Goal: Task Accomplishment & Management: Complete application form

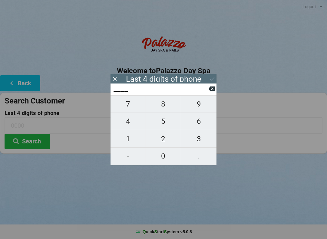
click at [161, 140] on span "2" at bounding box center [163, 139] width 35 height 13
type input "2___"
click at [195, 123] on span "6" at bounding box center [198, 121] width 35 height 13
type input "26__"
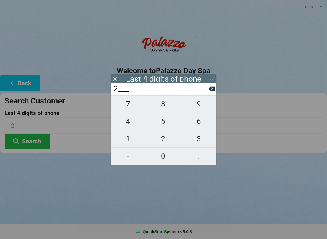
type input "26__"
click at [167, 122] on span "5" at bounding box center [163, 121] width 35 height 13
type input "265_"
click at [167, 137] on span "2" at bounding box center [163, 139] width 35 height 13
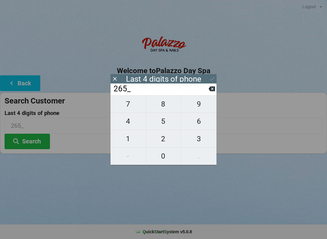
type input "2652"
click at [209, 80] on icon at bounding box center [212, 79] width 6 height 6
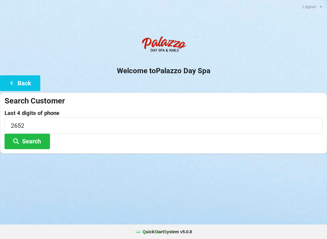
click at [28, 143] on button "Search" at bounding box center [27, 141] width 45 height 15
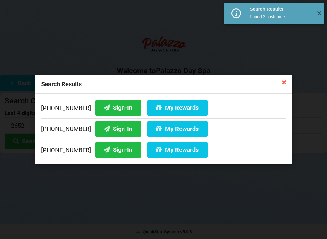
click at [104, 150] on button "Sign-In" at bounding box center [118, 149] width 46 height 15
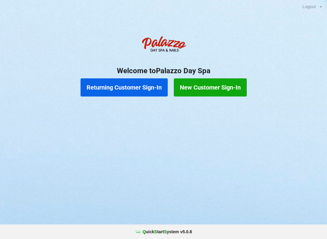
click at [131, 85] on button "Returning Customer Sign-In" at bounding box center [124, 87] width 87 height 18
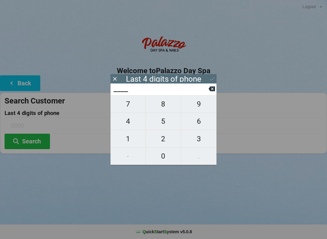
click at [159, 107] on span "8" at bounding box center [163, 104] width 35 height 13
type input "8___"
click at [201, 141] on span "3" at bounding box center [198, 139] width 35 height 13
type input "83__"
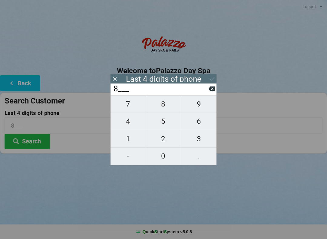
type input "83__"
click at [202, 105] on span "9" at bounding box center [198, 104] width 35 height 13
type input "839_"
click at [131, 142] on span "1" at bounding box center [128, 139] width 35 height 13
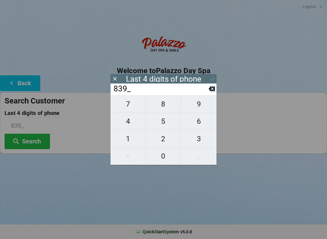
type input "8391"
click at [215, 75] on button at bounding box center [212, 79] width 6 height 8
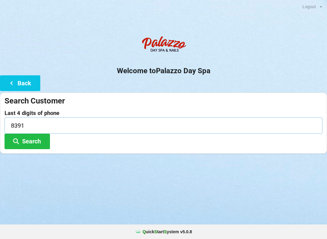
click at [19, 122] on input "8391" at bounding box center [164, 126] width 318 height 16
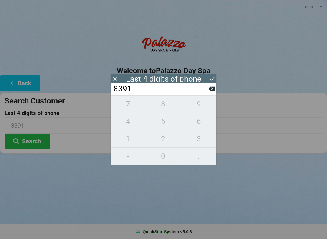
click at [212, 79] on icon at bounding box center [212, 79] width 6 height 6
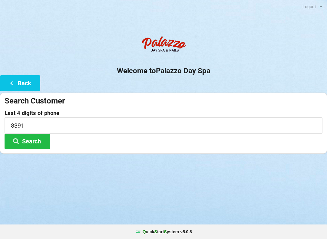
click at [25, 79] on button "Back" at bounding box center [20, 82] width 40 height 15
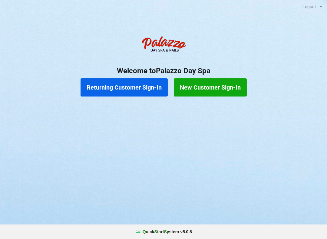
click at [137, 86] on button "Returning Customer Sign-In" at bounding box center [124, 87] width 87 height 18
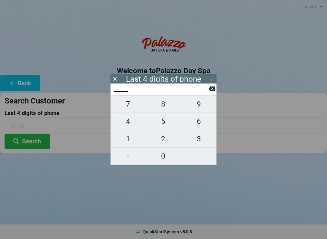
click at [160, 110] on span "8" at bounding box center [163, 104] width 35 height 13
type input "8___"
click at [196, 145] on span "3" at bounding box center [198, 139] width 35 height 13
type input "83__"
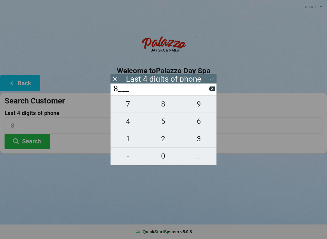
type input "83__"
click at [129, 144] on span "1" at bounding box center [128, 139] width 35 height 13
type input "831_"
click at [211, 79] on div "Last 4 digits of phone" at bounding box center [164, 78] width 106 height 9
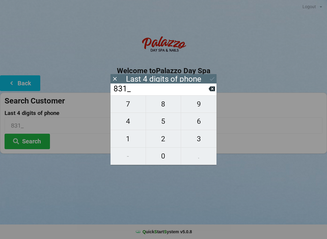
click at [210, 89] on icon at bounding box center [212, 89] width 6 height 6
click at [198, 108] on span "9" at bounding box center [198, 104] width 35 height 13
type input "839_"
click at [130, 142] on span "1" at bounding box center [128, 139] width 35 height 13
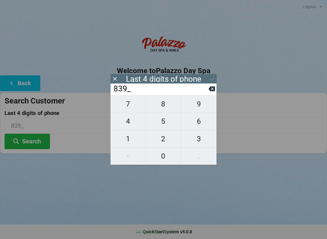
type input "8391"
click at [209, 77] on icon at bounding box center [212, 79] width 6 height 6
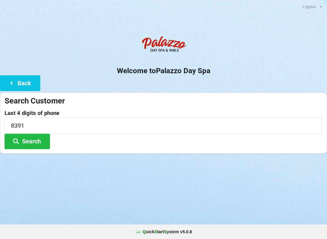
click at [35, 147] on button "Search" at bounding box center [27, 141] width 45 height 15
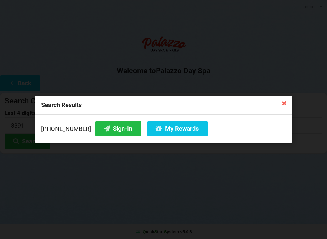
click at [109, 129] on button "Sign-In" at bounding box center [118, 128] width 46 height 15
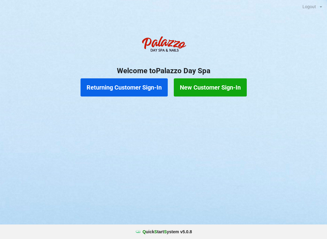
click at [132, 86] on button "Returning Customer Sign-In" at bounding box center [124, 87] width 87 height 18
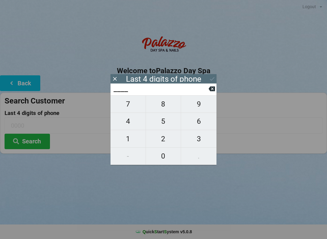
click at [165, 157] on span "0" at bounding box center [163, 156] width 35 height 13
type input "0___"
click at [212, 93] on button at bounding box center [212, 89] width 6 height 8
click at [136, 105] on span "7" at bounding box center [128, 104] width 35 height 13
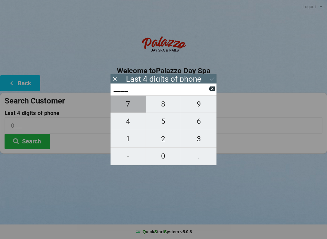
type input "7___"
click at [132, 108] on span "7" at bounding box center [128, 104] width 35 height 13
type input "77__"
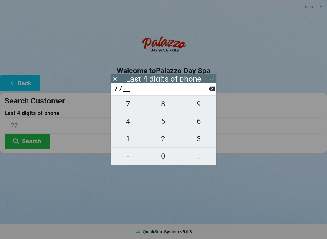
click at [200, 124] on span "6" at bounding box center [198, 121] width 35 height 13
type input "776_"
click at [138, 110] on span "7" at bounding box center [128, 104] width 35 height 13
type input "7767"
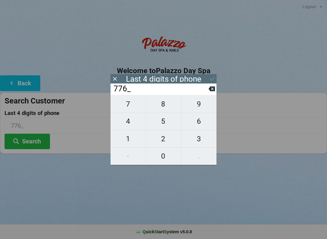
type input "7767"
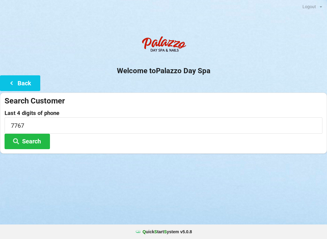
click at [299, 62] on center "Welcome to [GEOGRAPHIC_DATA]" at bounding box center [163, 54] width 327 height 42
click at [38, 145] on button "Search" at bounding box center [27, 141] width 45 height 15
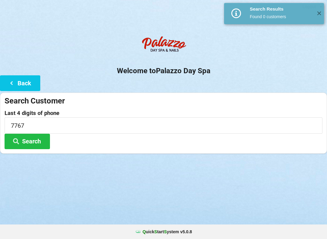
click at [38, 135] on button "Search" at bounding box center [27, 141] width 45 height 15
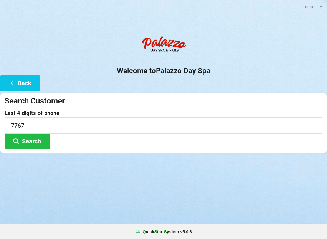
click at [23, 85] on button "Back" at bounding box center [20, 82] width 40 height 15
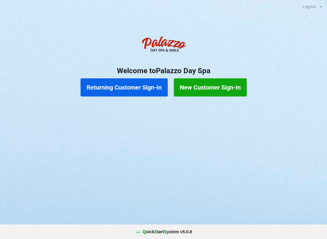
click at [146, 92] on button "Returning Customer Sign-In" at bounding box center [124, 87] width 87 height 18
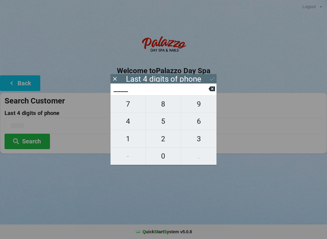
click at [200, 125] on span "6" at bounding box center [198, 121] width 35 height 13
type input "6___"
click at [131, 121] on span "4" at bounding box center [128, 121] width 35 height 13
type input "64__"
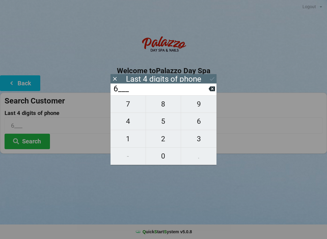
type input "64__"
click at [211, 89] on icon at bounding box center [212, 89] width 6 height 5
click at [166, 108] on span "8" at bounding box center [163, 104] width 35 height 13
type input "68__"
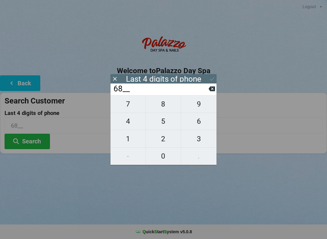
click at [131, 128] on span "4" at bounding box center [128, 121] width 35 height 13
type input "684_"
click at [135, 145] on span "1" at bounding box center [128, 139] width 35 height 13
type input "6841"
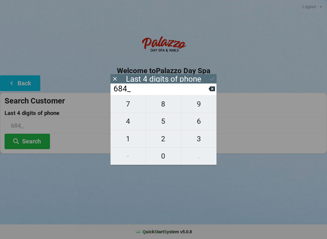
type input "6841"
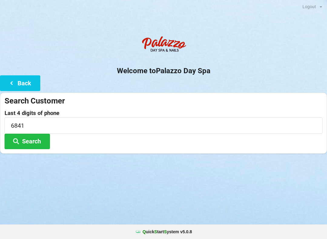
click at [285, 118] on input "6841" at bounding box center [164, 126] width 318 height 16
click at [266, 62] on center "Welcome to [GEOGRAPHIC_DATA]" at bounding box center [163, 54] width 327 height 42
click at [38, 144] on button "Search" at bounding box center [27, 141] width 45 height 15
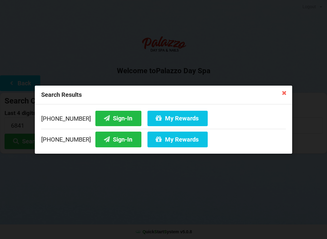
click at [114, 141] on button "Sign-In" at bounding box center [118, 139] width 46 height 15
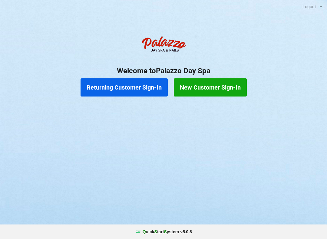
click at [148, 85] on button "Returning Customer Sign-In" at bounding box center [124, 87] width 87 height 18
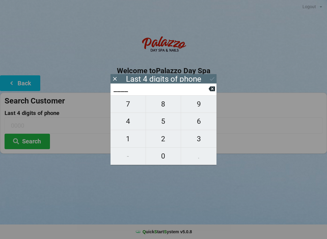
click at [132, 124] on span "4" at bounding box center [128, 121] width 35 height 13
type input "4___"
click at [168, 157] on span "0" at bounding box center [163, 156] width 35 height 13
type input "40__"
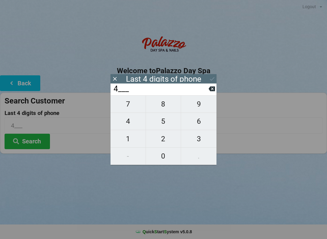
type input "40__"
click at [135, 110] on span "7" at bounding box center [128, 104] width 35 height 13
type input "407_"
click at [164, 126] on span "5" at bounding box center [163, 121] width 35 height 13
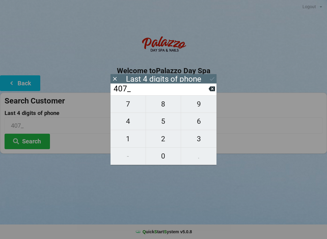
type input "4075"
click at [211, 93] on button at bounding box center [212, 89] width 6 height 8
click at [210, 93] on button at bounding box center [212, 89] width 6 height 8
click at [211, 93] on button at bounding box center [212, 89] width 6 height 8
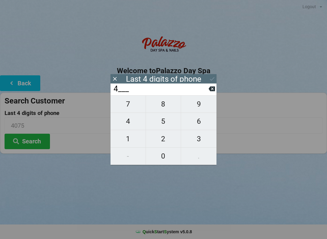
click at [209, 93] on button at bounding box center [212, 89] width 6 height 8
click at [166, 127] on span "5" at bounding box center [163, 121] width 35 height 13
type input "5___"
click at [166, 128] on span "5" at bounding box center [163, 121] width 35 height 13
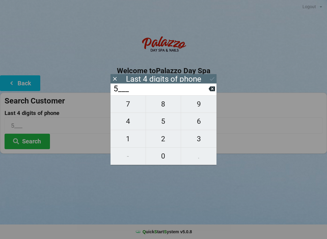
type input "55__"
click at [137, 110] on span "7" at bounding box center [128, 104] width 35 height 13
type input "557_"
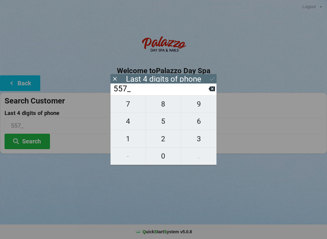
click at [202, 128] on span "6" at bounding box center [198, 121] width 35 height 13
type input "5576"
click at [208, 94] on input "5576" at bounding box center [161, 89] width 96 height 10
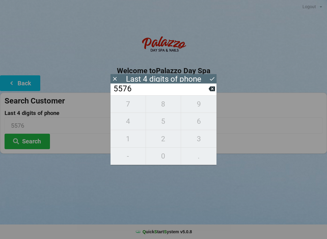
click at [211, 92] on icon at bounding box center [212, 89] width 6 height 5
click at [211, 92] on icon at bounding box center [212, 89] width 6 height 6
click at [211, 91] on icon at bounding box center [212, 89] width 6 height 5
click at [212, 90] on icon at bounding box center [212, 89] width 6 height 5
click at [210, 90] on icon at bounding box center [212, 89] width 6 height 5
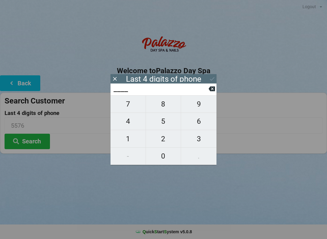
click at [160, 158] on span "0" at bounding box center [163, 156] width 35 height 13
type input "0___"
click at [132, 125] on span "4" at bounding box center [128, 121] width 35 height 13
type input "04__"
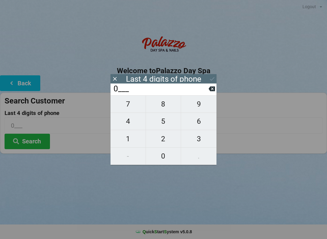
type input "04__"
click at [133, 108] on span "7" at bounding box center [128, 104] width 35 height 13
type input "047_"
click at [197, 125] on span "6" at bounding box center [198, 121] width 35 height 13
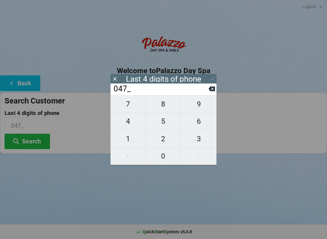
type input "0476"
click at [194, 78] on div "Last 4 digits of phone" at bounding box center [163, 79] width 75 height 6
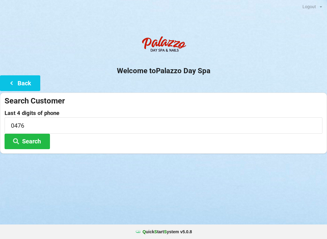
click at [255, 72] on h2 "Welcome to [GEOGRAPHIC_DATA]" at bounding box center [163, 70] width 327 height 9
click at [261, 73] on h2 "Welcome to [GEOGRAPHIC_DATA]" at bounding box center [163, 70] width 327 height 9
click at [34, 148] on button "Search" at bounding box center [27, 141] width 45 height 15
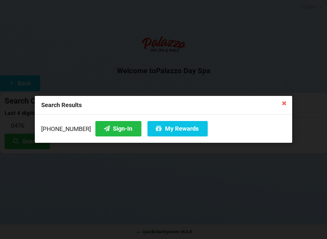
click at [118, 130] on button "Sign-In" at bounding box center [118, 128] width 46 height 15
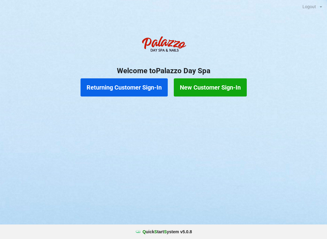
click at [134, 91] on button "Returning Customer Sign-In" at bounding box center [124, 87] width 87 height 18
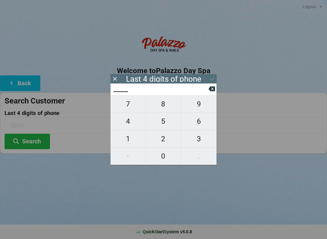
click at [198, 138] on span "3" at bounding box center [198, 139] width 35 height 13
type input "3___"
click at [167, 141] on span "2" at bounding box center [163, 139] width 35 height 13
type input "32__"
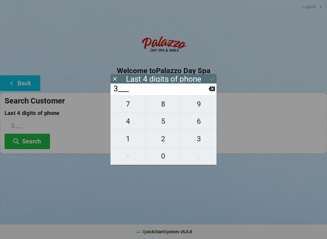
type input "32__"
click at [135, 125] on span "4" at bounding box center [128, 121] width 35 height 13
type input "324_"
click at [166, 128] on span "5" at bounding box center [163, 121] width 35 height 13
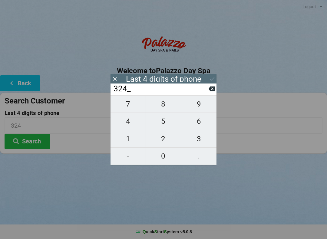
type input "3245"
click at [215, 76] on icon at bounding box center [212, 79] width 6 height 6
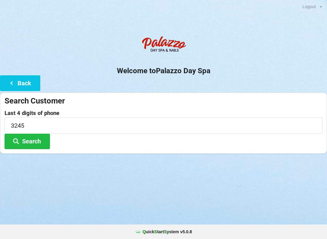
click at [32, 140] on button "Search" at bounding box center [27, 141] width 45 height 15
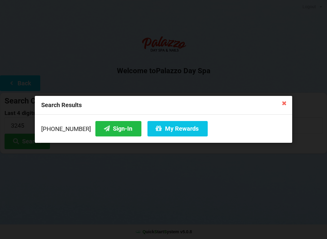
click at [114, 128] on button "Sign-In" at bounding box center [118, 128] width 46 height 15
